Goal: Feedback & Contribution: Leave review/rating

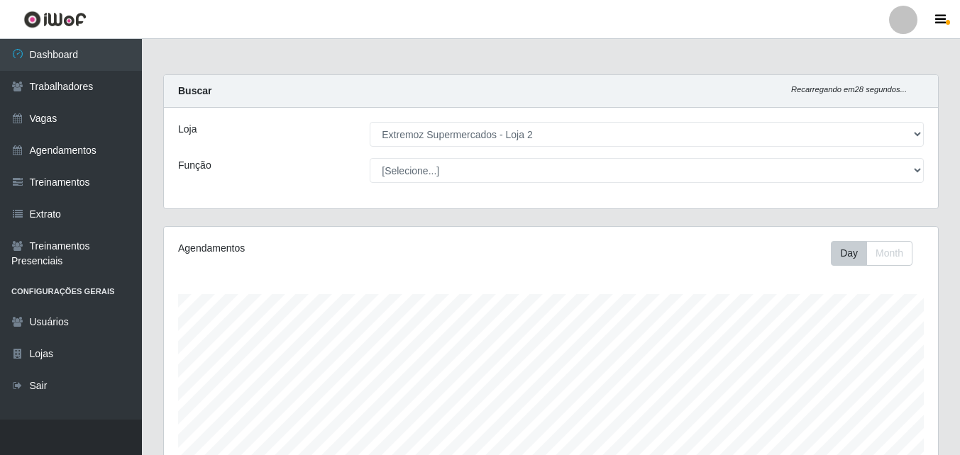
select select "521"
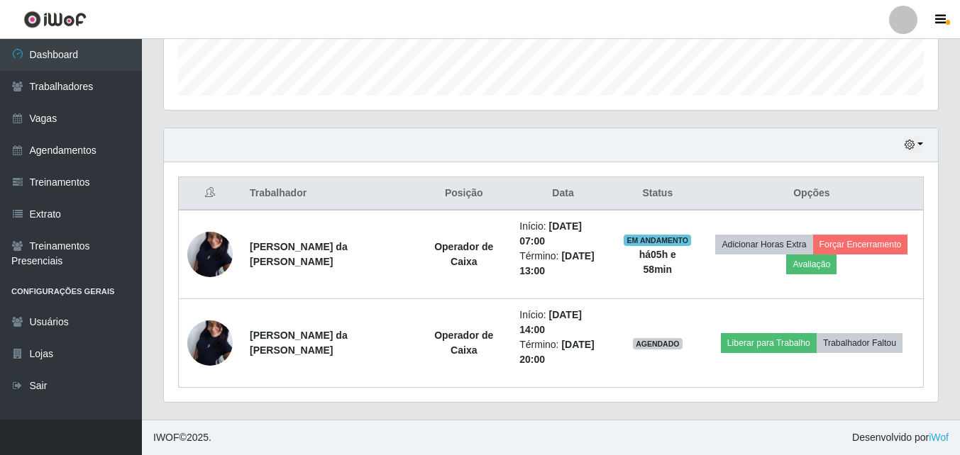
scroll to position [294, 774]
click at [54, 19] on img at bounding box center [54, 20] width 63 height 18
click at [54, 18] on img at bounding box center [54, 20] width 63 height 18
click at [27, 16] on img at bounding box center [54, 20] width 63 height 18
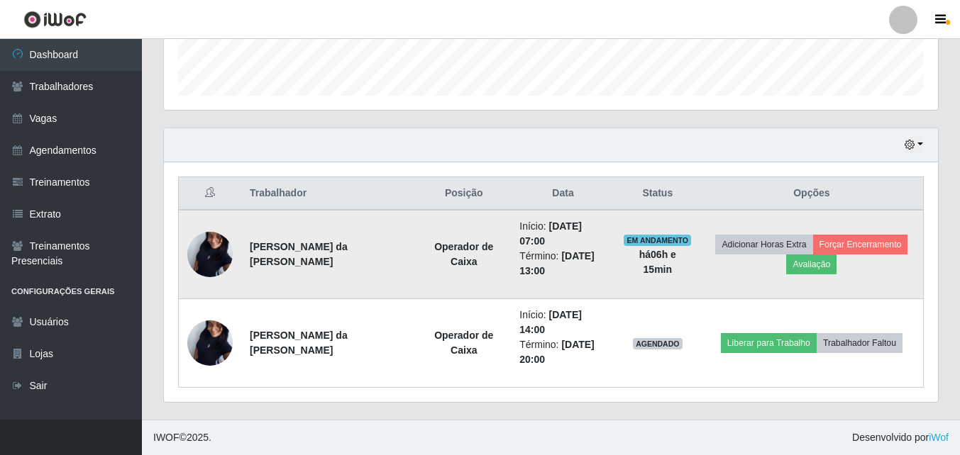
click at [650, 239] on span "EM ANDAMENTO" at bounding box center [657, 240] width 67 height 11
click at [806, 266] on button "Avaliação" at bounding box center [811, 265] width 50 height 20
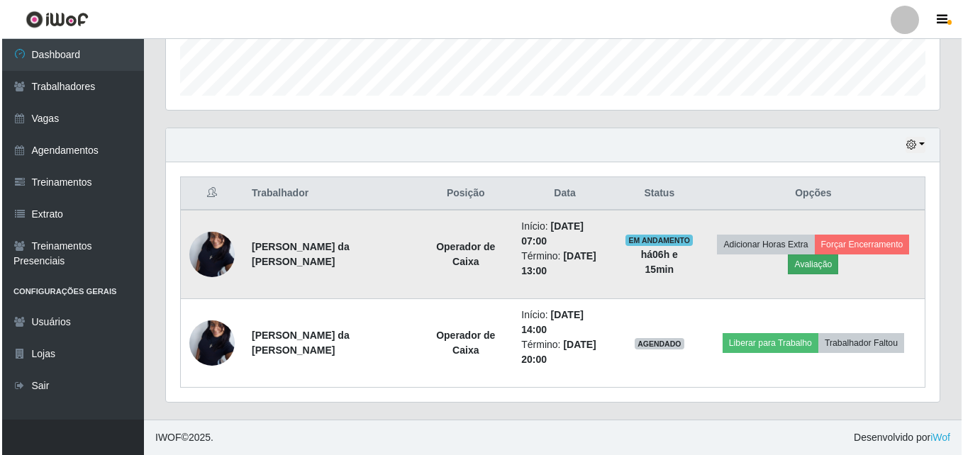
scroll to position [294, 767]
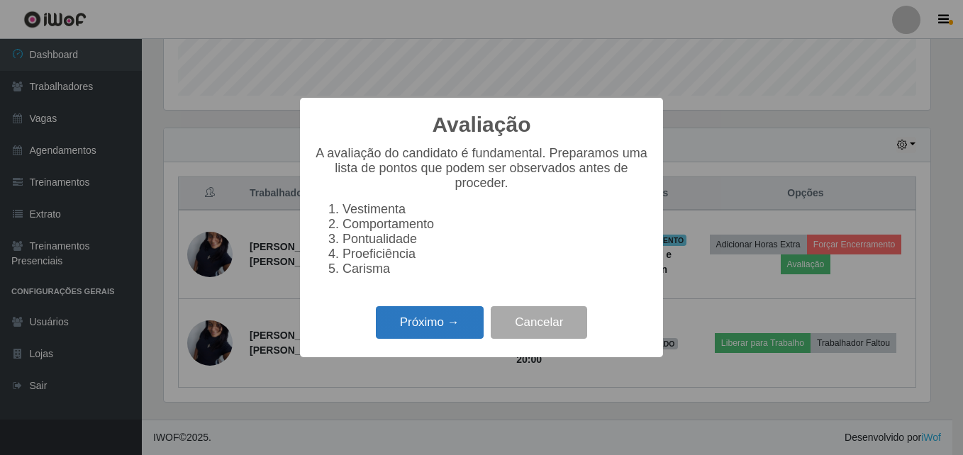
click at [434, 332] on button "Próximo →" at bounding box center [430, 322] width 108 height 33
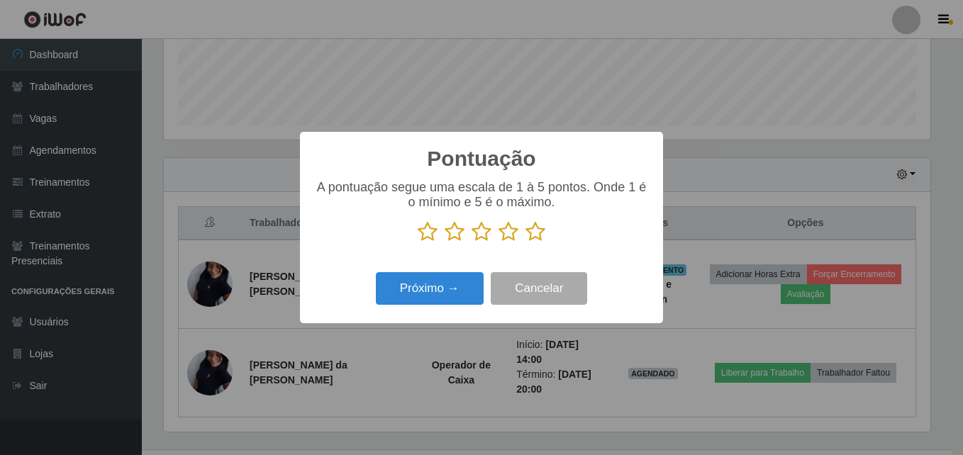
click at [506, 236] on icon at bounding box center [509, 231] width 20 height 21
click at [499, 243] on input "radio" at bounding box center [499, 243] width 0 height 0
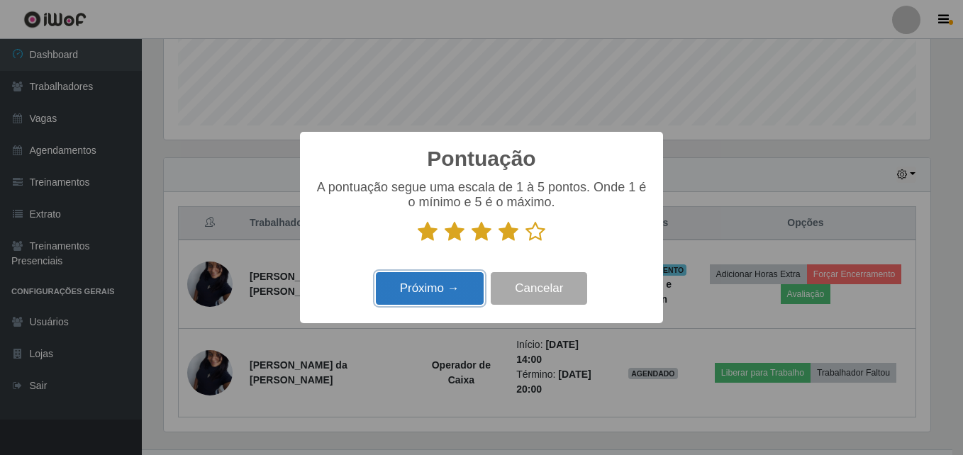
click at [465, 283] on button "Próximo →" at bounding box center [430, 288] width 108 height 33
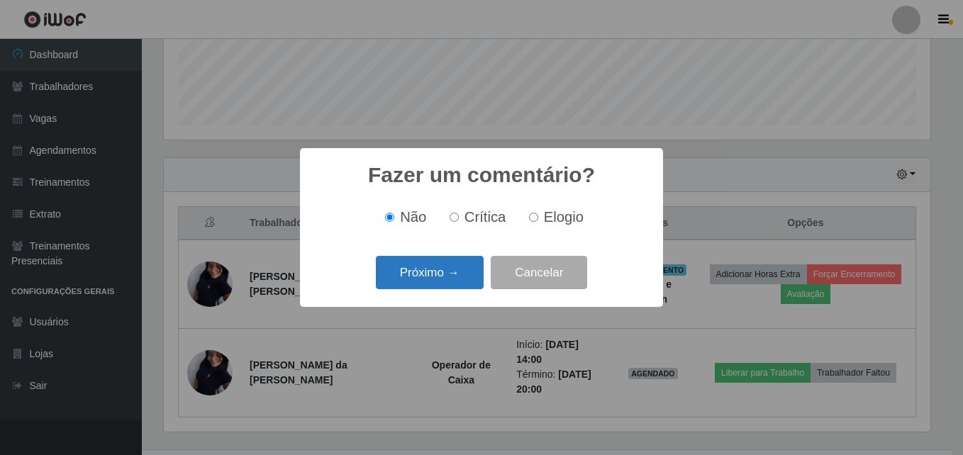
scroll to position [709138, 708666]
click at [448, 272] on button "Próximo →" at bounding box center [430, 272] width 108 height 33
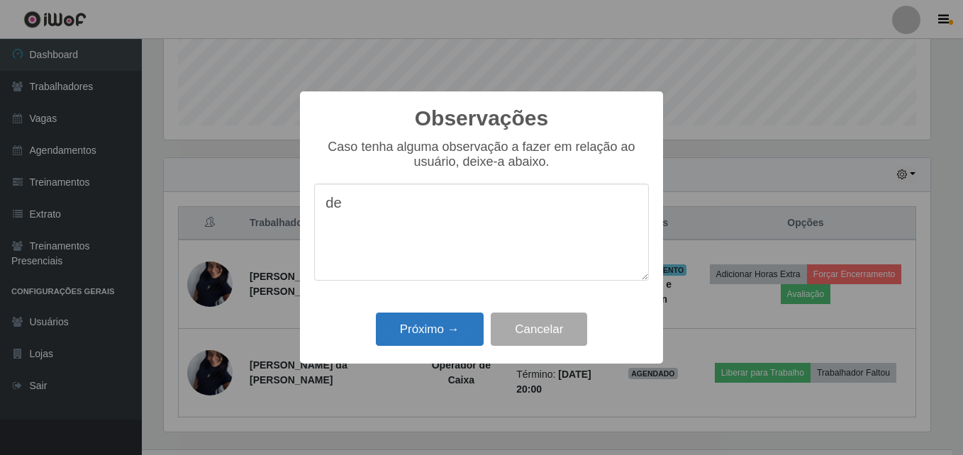
type textarea "d"
click at [451, 329] on button "Próximo →" at bounding box center [430, 329] width 108 height 33
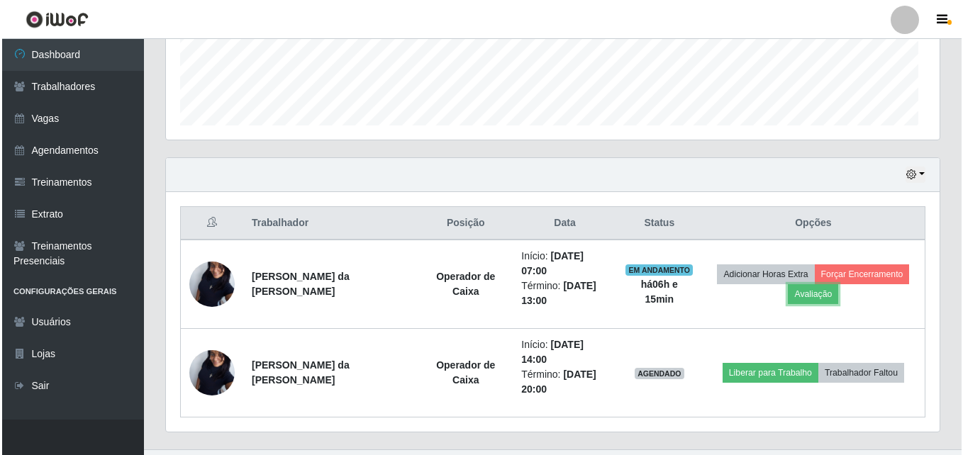
scroll to position [294, 774]
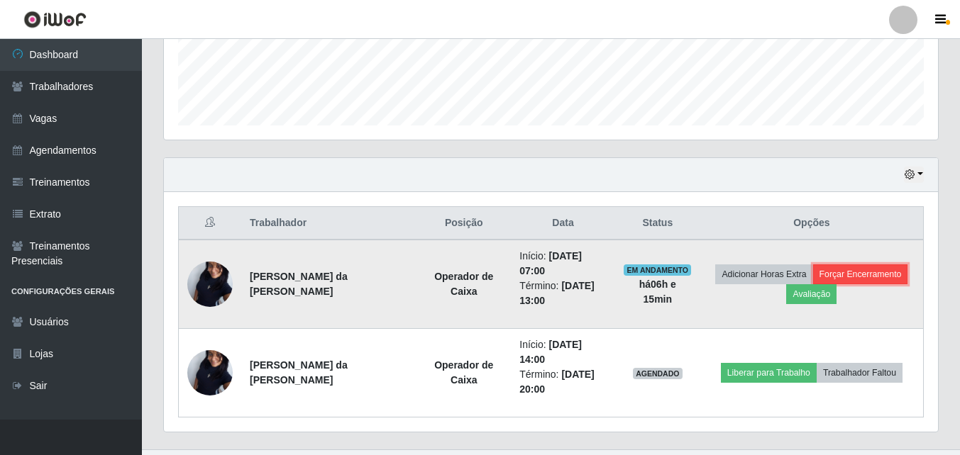
click at [853, 274] on button "Forçar Encerramento" at bounding box center [860, 275] width 95 height 20
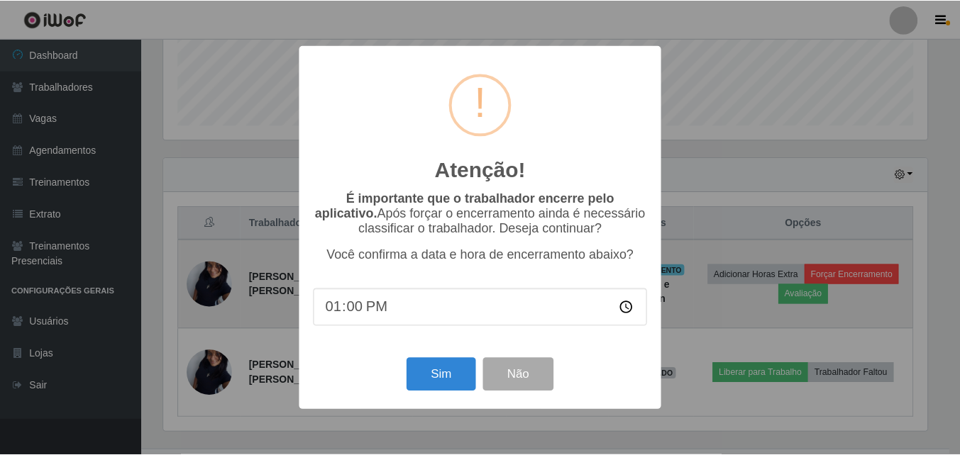
scroll to position [294, 767]
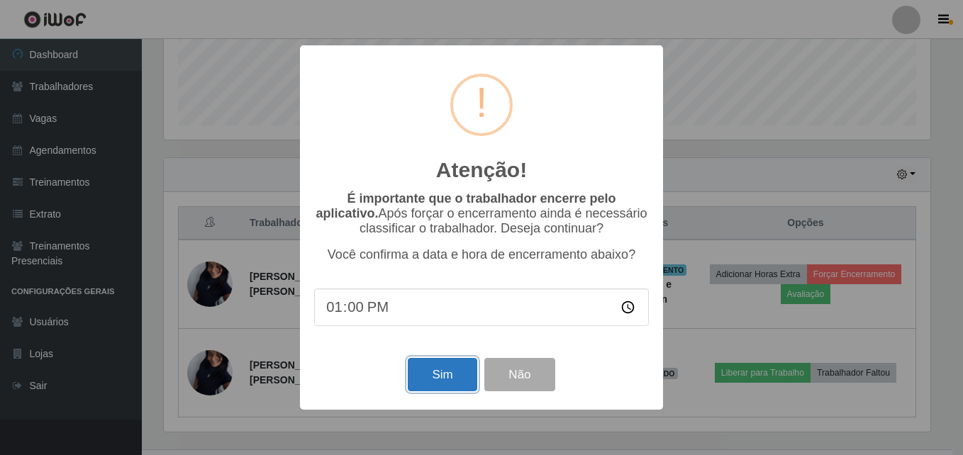
click at [452, 377] on button "Sim" at bounding box center [442, 374] width 69 height 33
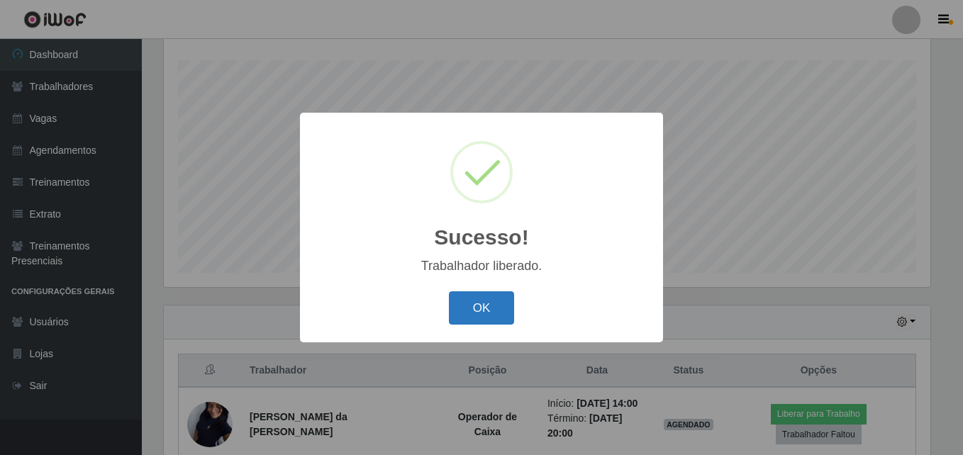
click at [472, 302] on button "OK" at bounding box center [482, 308] width 66 height 33
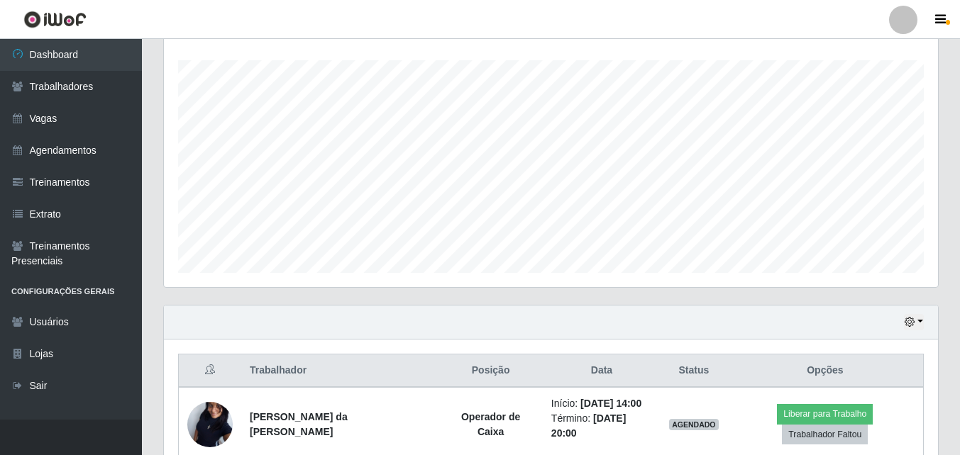
scroll to position [297, 0]
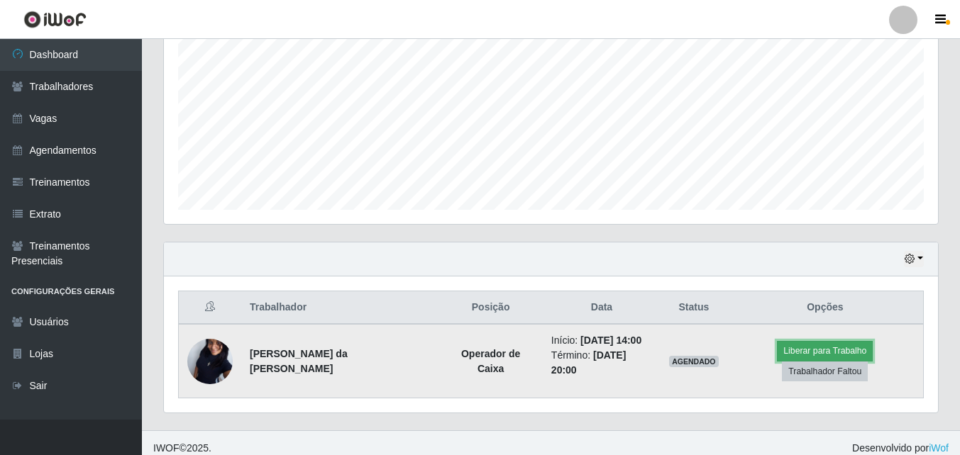
click at [777, 357] on button "Liberar para Trabalho" at bounding box center [825, 351] width 96 height 20
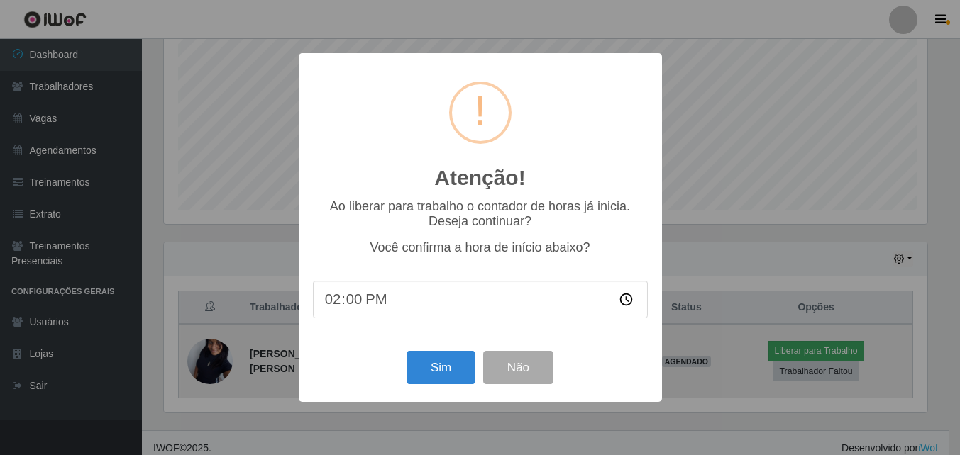
scroll to position [294, 767]
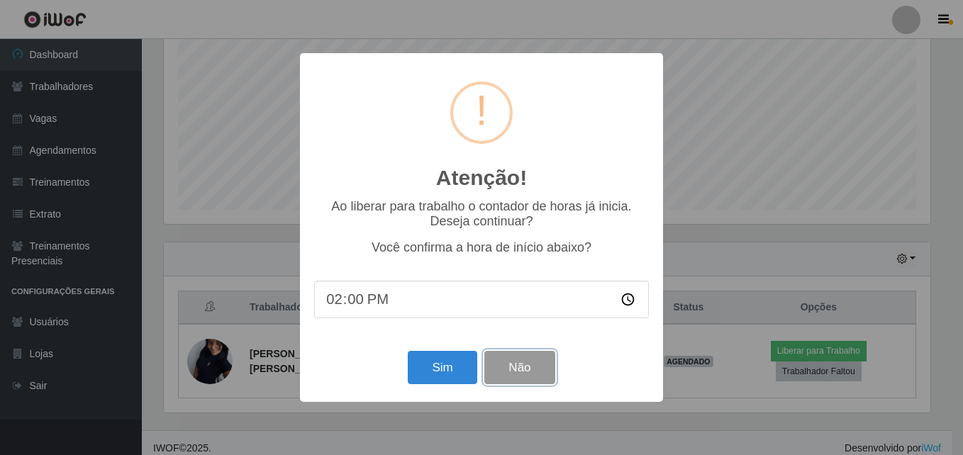
click at [537, 368] on button "Não" at bounding box center [520, 367] width 70 height 33
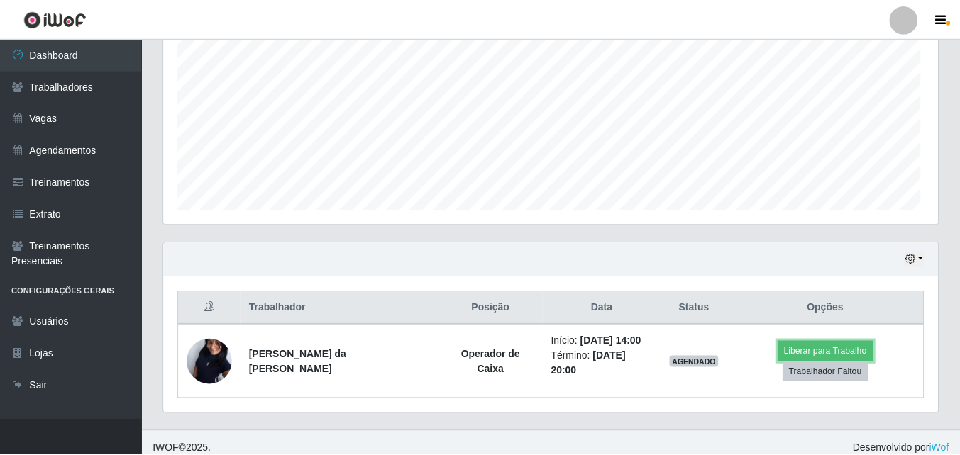
scroll to position [294, 774]
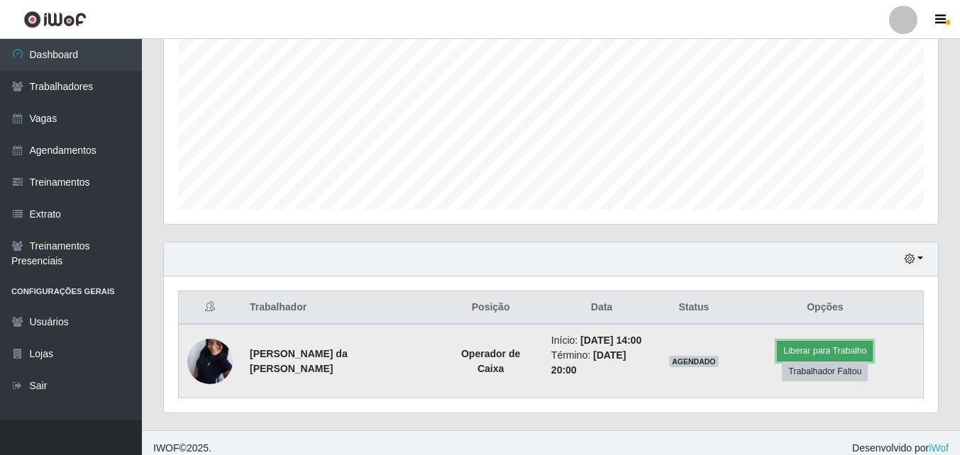
click at [777, 361] on button "Liberar para Trabalho" at bounding box center [825, 351] width 96 height 20
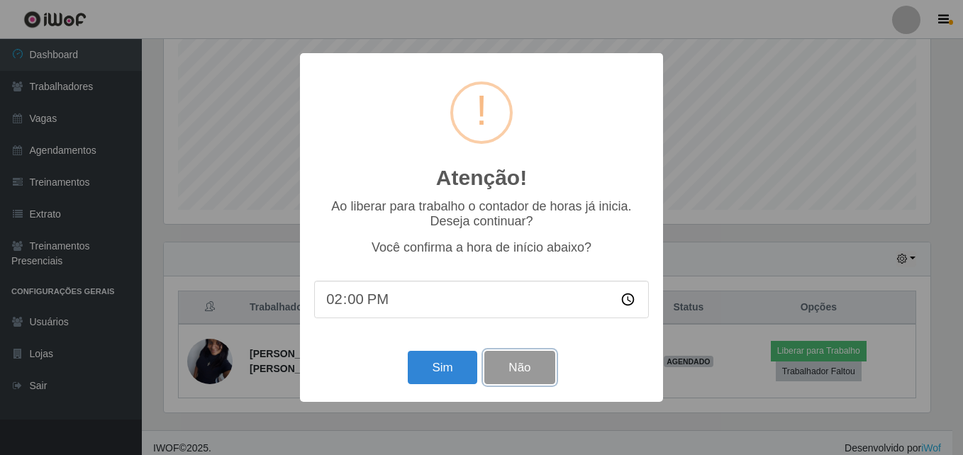
click at [536, 376] on button "Não" at bounding box center [520, 367] width 70 height 33
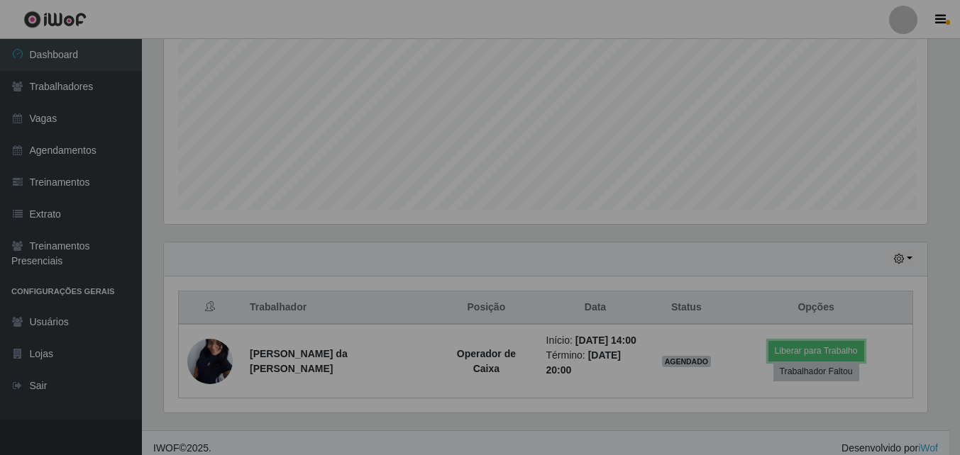
scroll to position [294, 774]
